Goal: Task Accomplishment & Management: Use online tool/utility

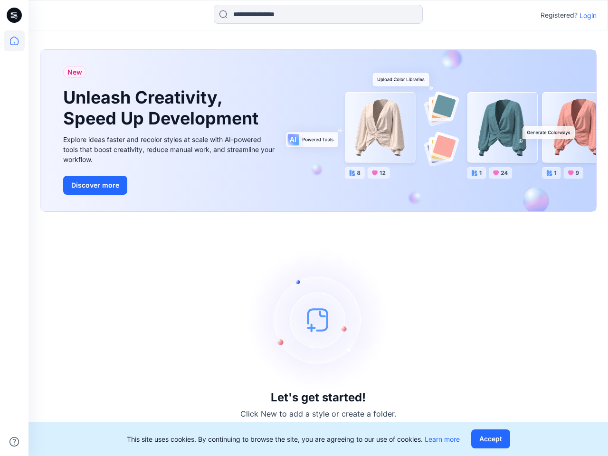
click at [304, 228] on div "Let's get started! Click New to add a style or create a folder." at bounding box center [318, 333] width 556 height 221
click at [15, 15] on icon at bounding box center [16, 15] width 4 height 0
click at [14, 41] on icon at bounding box center [14, 40] width 21 height 21
click at [14, 441] on icon at bounding box center [13, 441] width 9 height 9
click at [318, 14] on input at bounding box center [318, 14] width 209 height 19
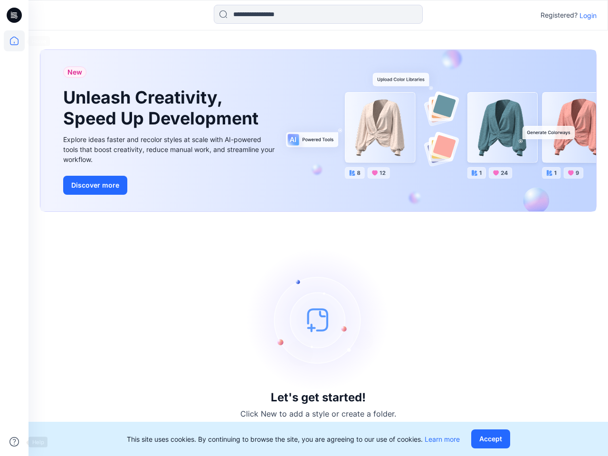
click at [588, 15] on p "Login" at bounding box center [587, 15] width 17 height 10
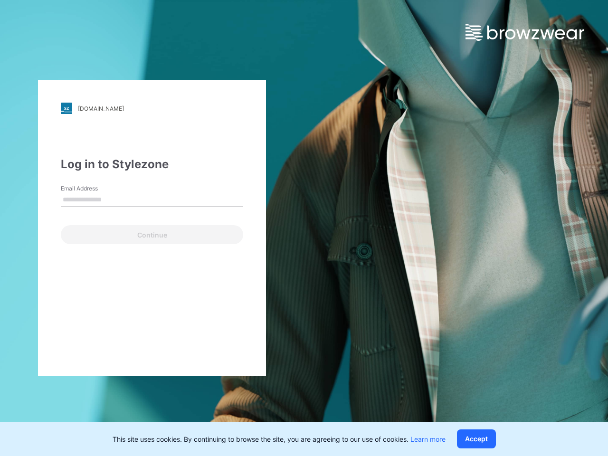
click at [492, 439] on button "Accept" at bounding box center [476, 438] width 39 height 19
